Goal: Task Accomplishment & Management: Complete application form

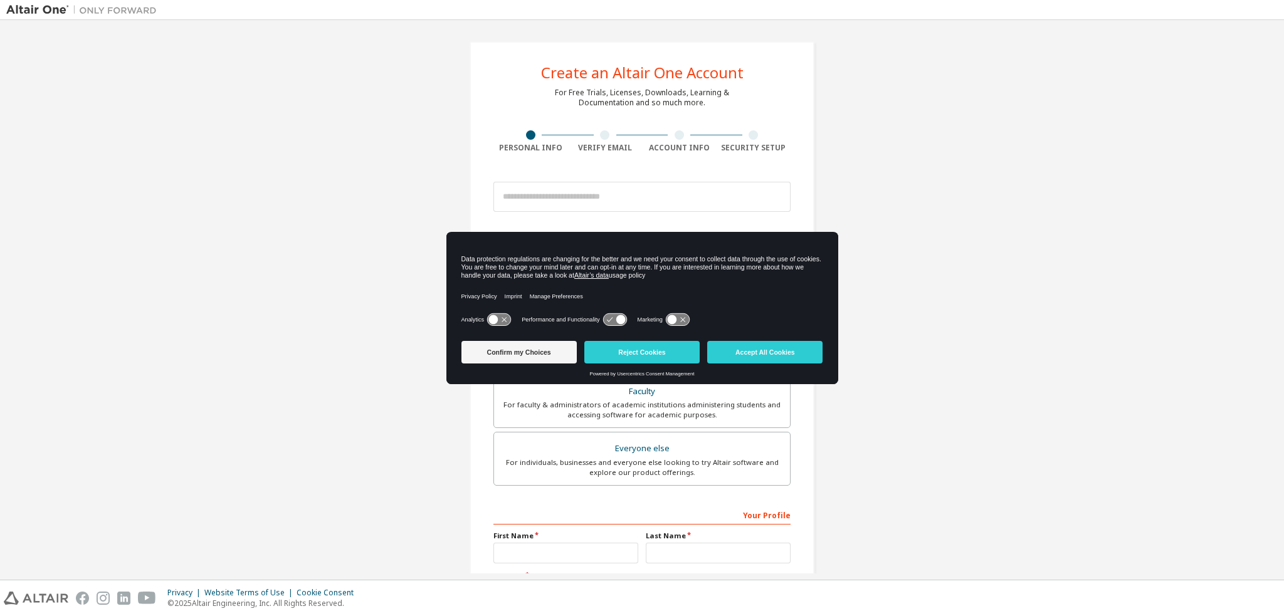
click at [893, 115] on div "Create an Altair One Account For Free Trials, Licenses, Downloads, Learning & D…" at bounding box center [641, 358] width 1271 height 664
click at [749, 343] on button "Accept All Cookies" at bounding box center [764, 352] width 115 height 23
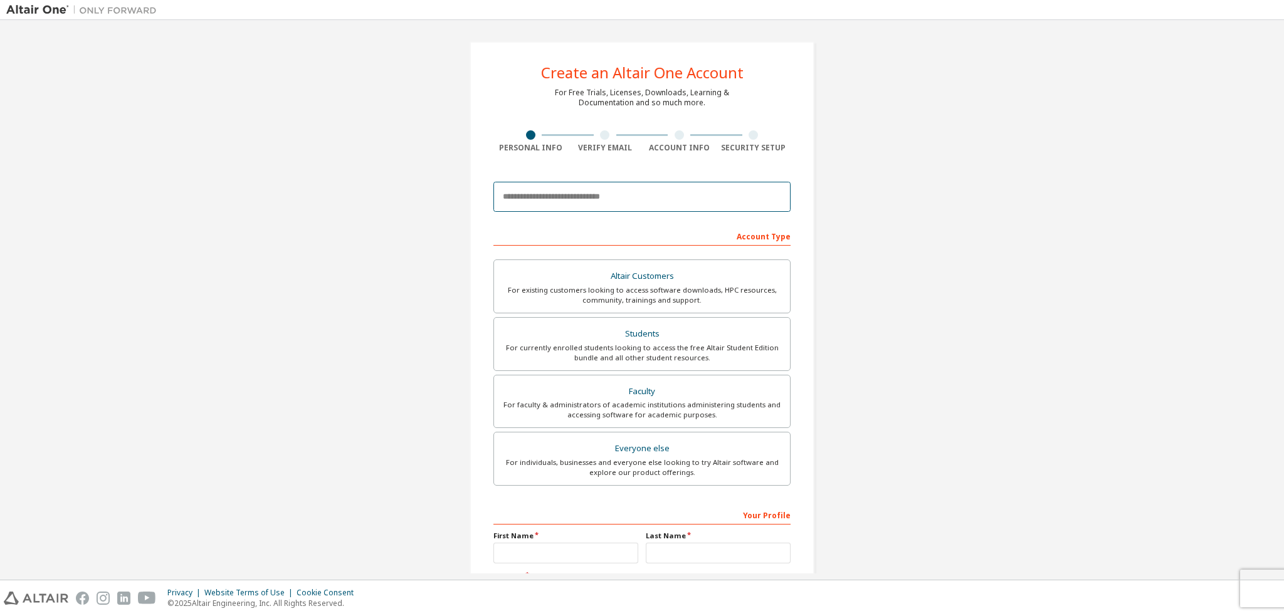
click at [634, 200] on input "email" at bounding box center [641, 197] width 297 height 30
click at [642, 195] on input "email" at bounding box center [641, 197] width 297 height 30
click at [613, 345] on div "For currently enrolled students looking to access the free Altair Student Editi…" at bounding box center [642, 353] width 281 height 20
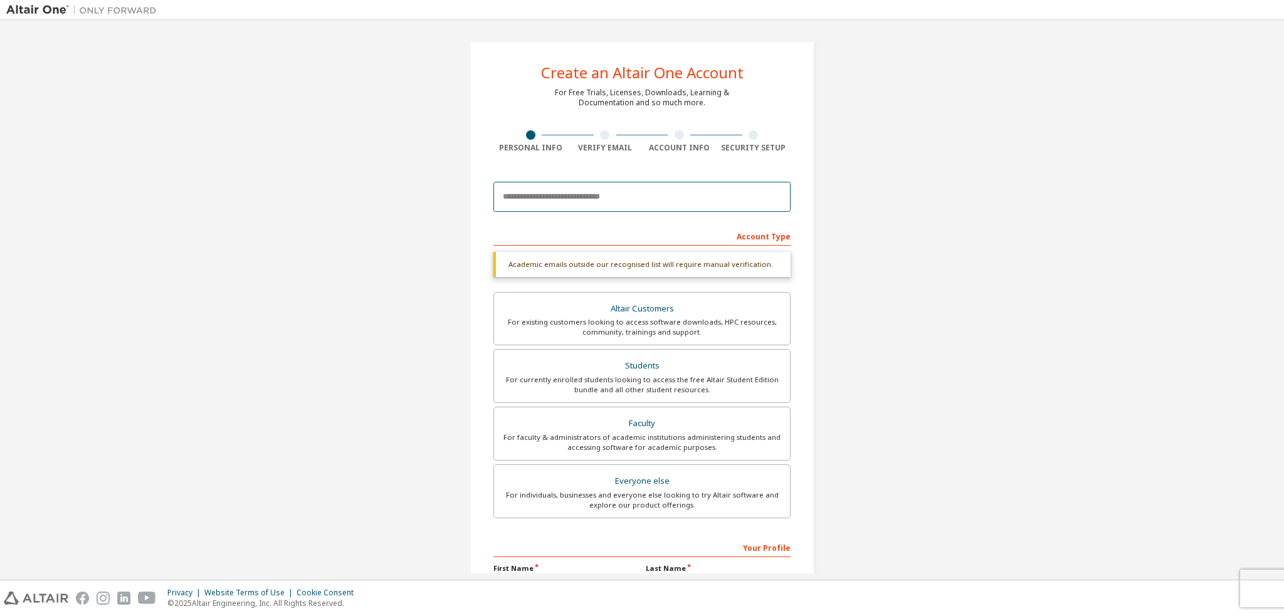
click at [618, 194] on input "email" at bounding box center [641, 197] width 297 height 30
type input "**********"
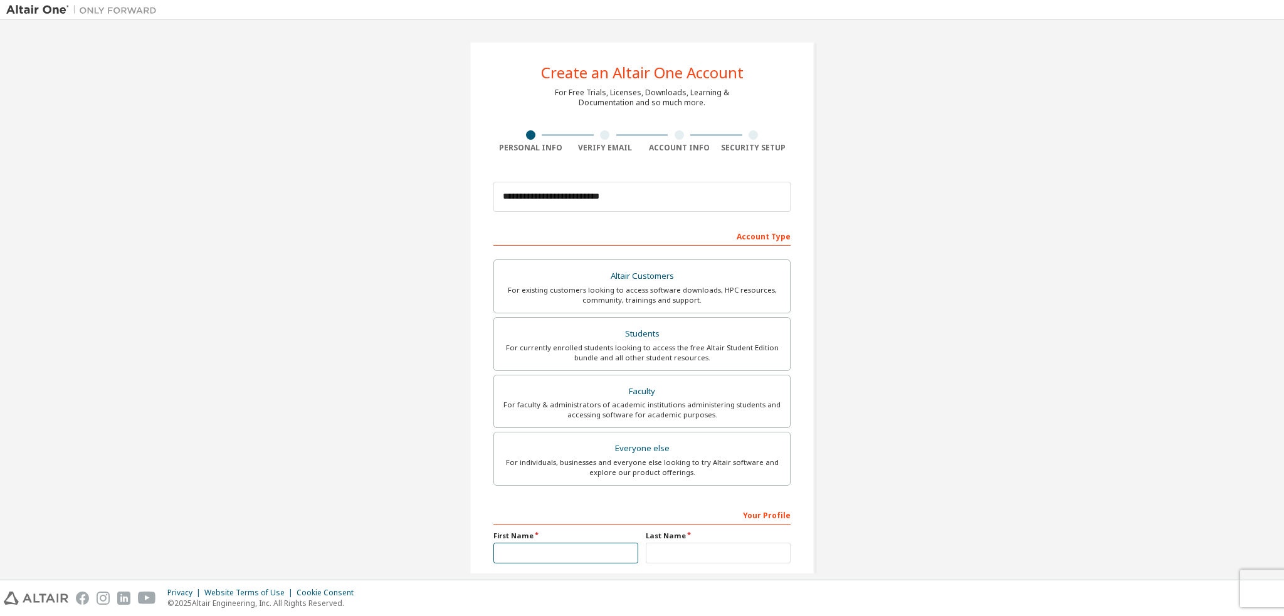
click at [582, 546] on input "text" at bounding box center [565, 553] width 145 height 21
type input "*******"
type input "******"
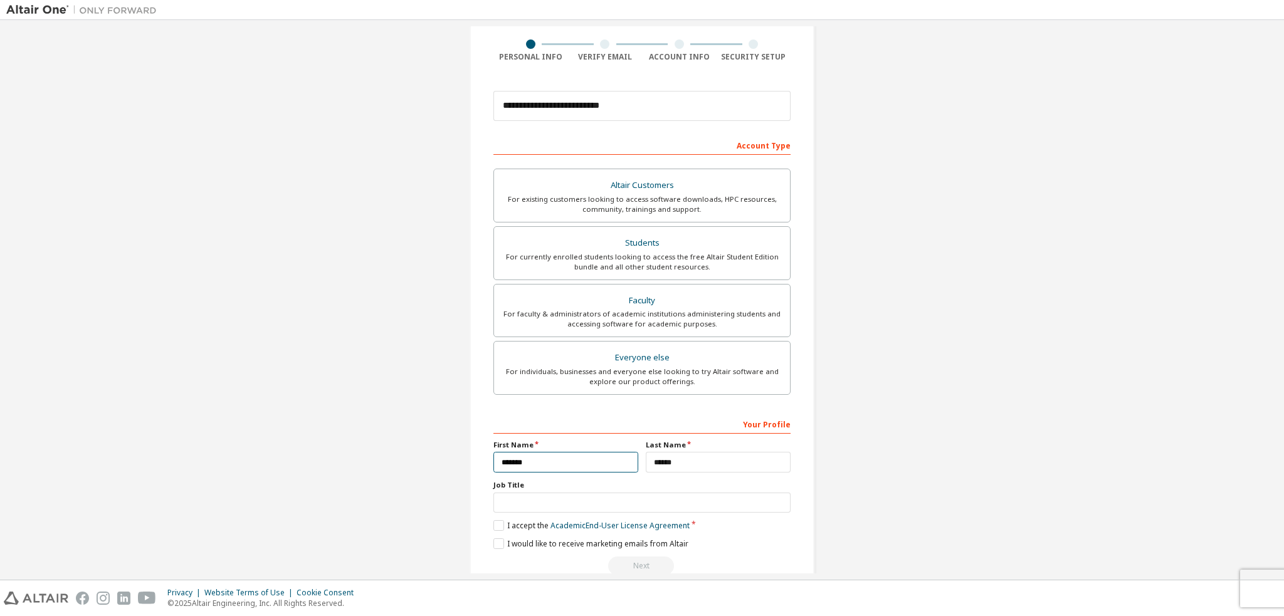
scroll to position [113, 0]
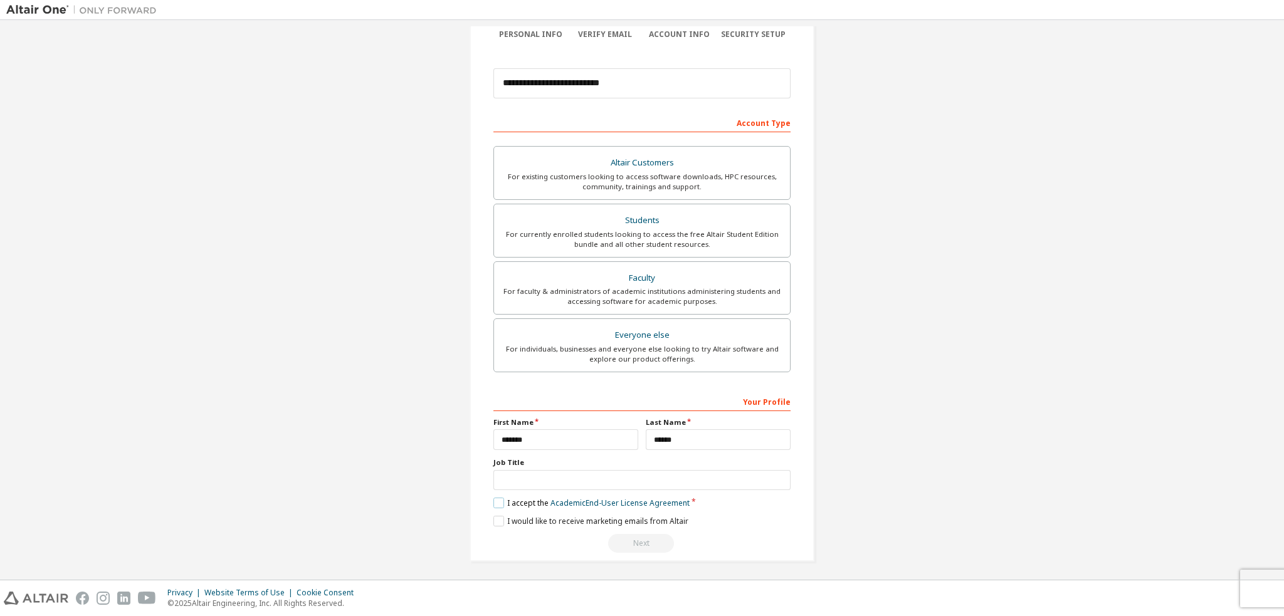
click at [500, 498] on label "I accept the Academic End-User License Agreement" at bounding box center [591, 503] width 196 height 11
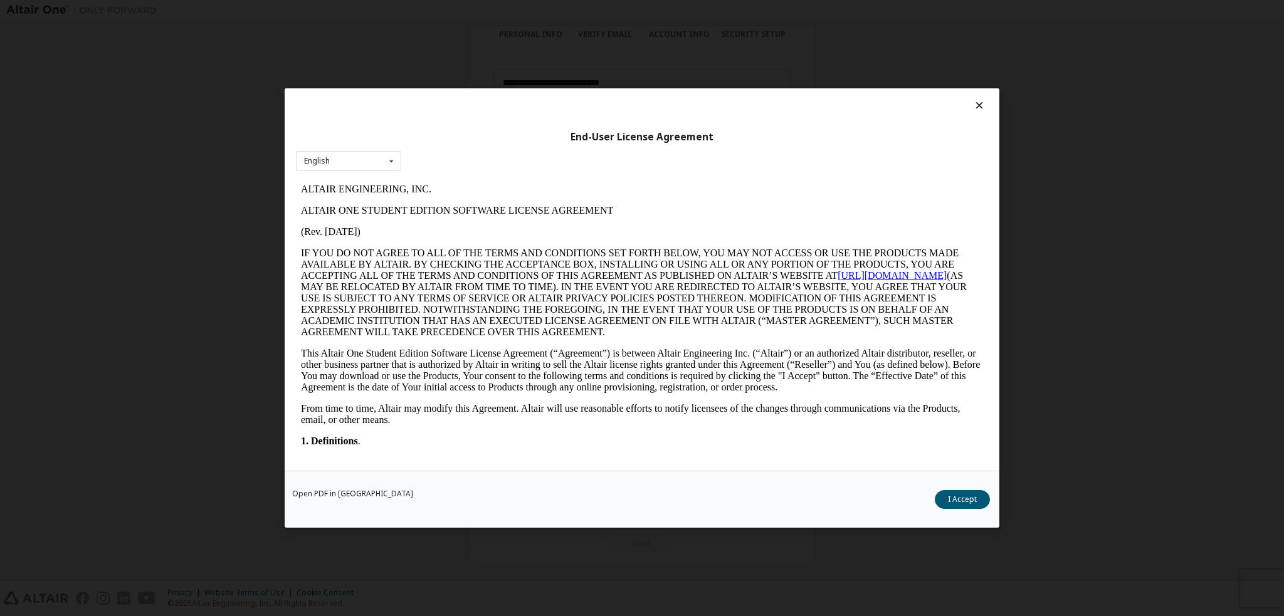
scroll to position [0, 0]
click at [965, 498] on button "I Accept" at bounding box center [962, 499] width 55 height 19
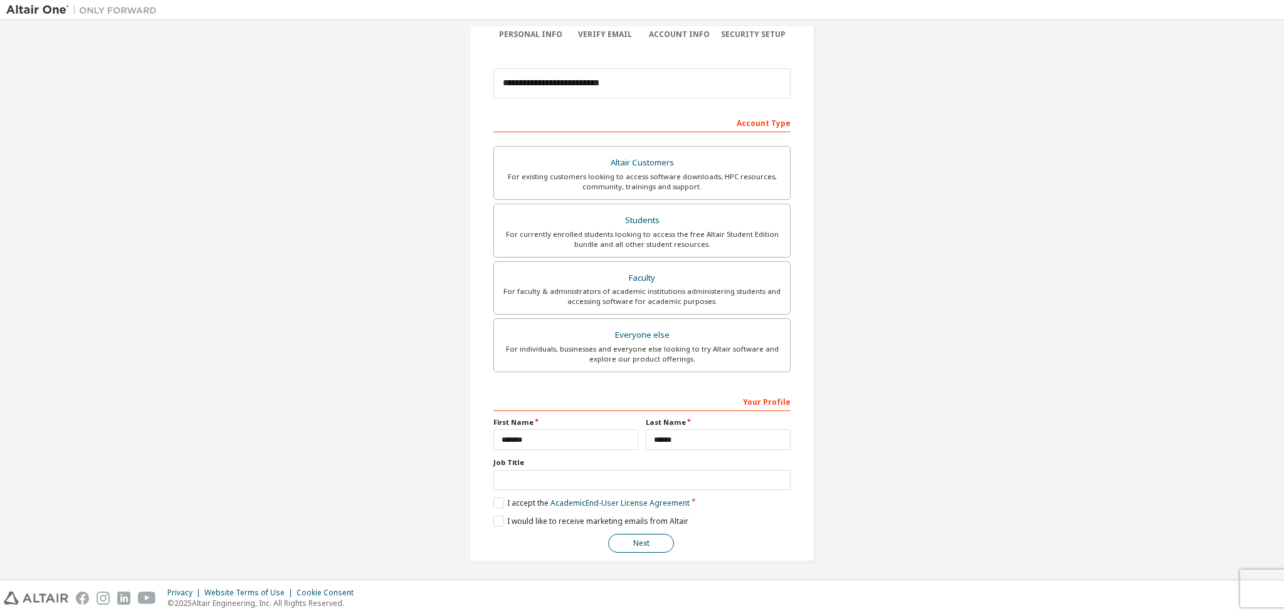
click at [652, 545] on button "Next" at bounding box center [641, 543] width 66 height 19
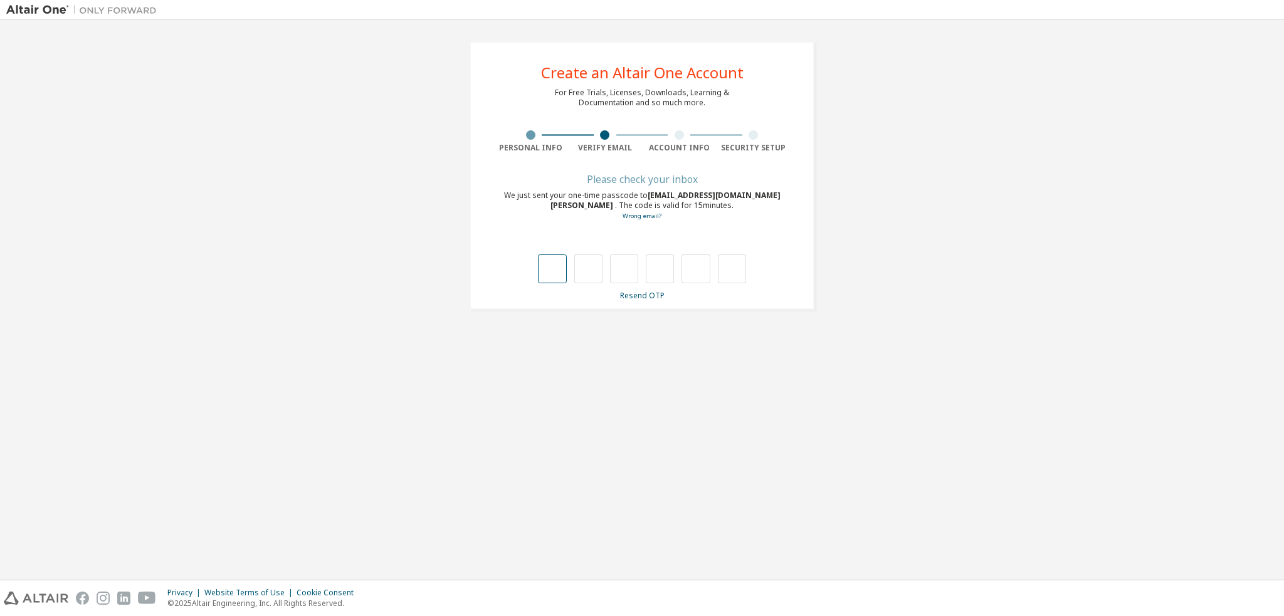
click at [552, 276] on input "text" at bounding box center [552, 269] width 28 height 29
type input "*"
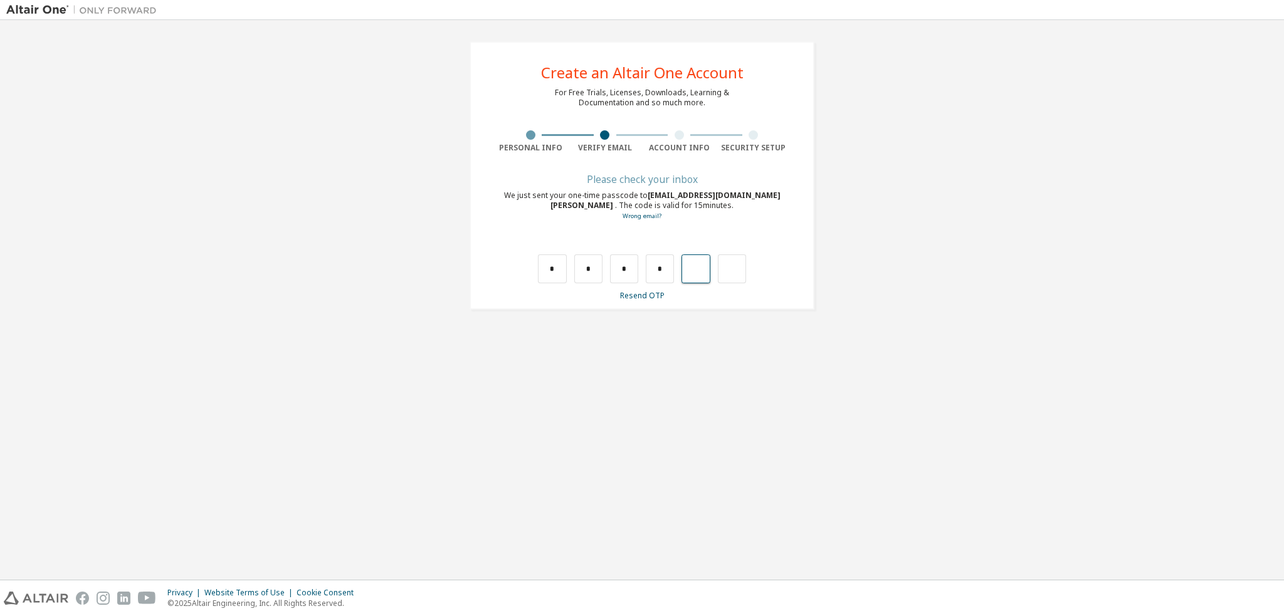
type input "*"
